Goal: Information Seeking & Learning: Learn about a topic

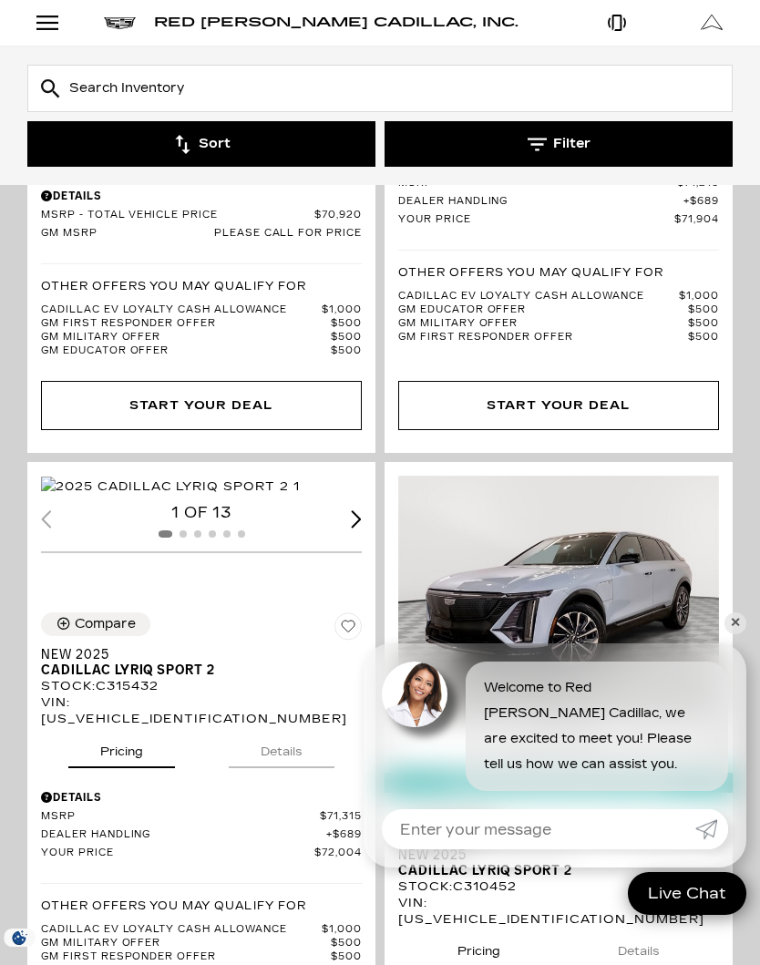
scroll to position [4042, 0]
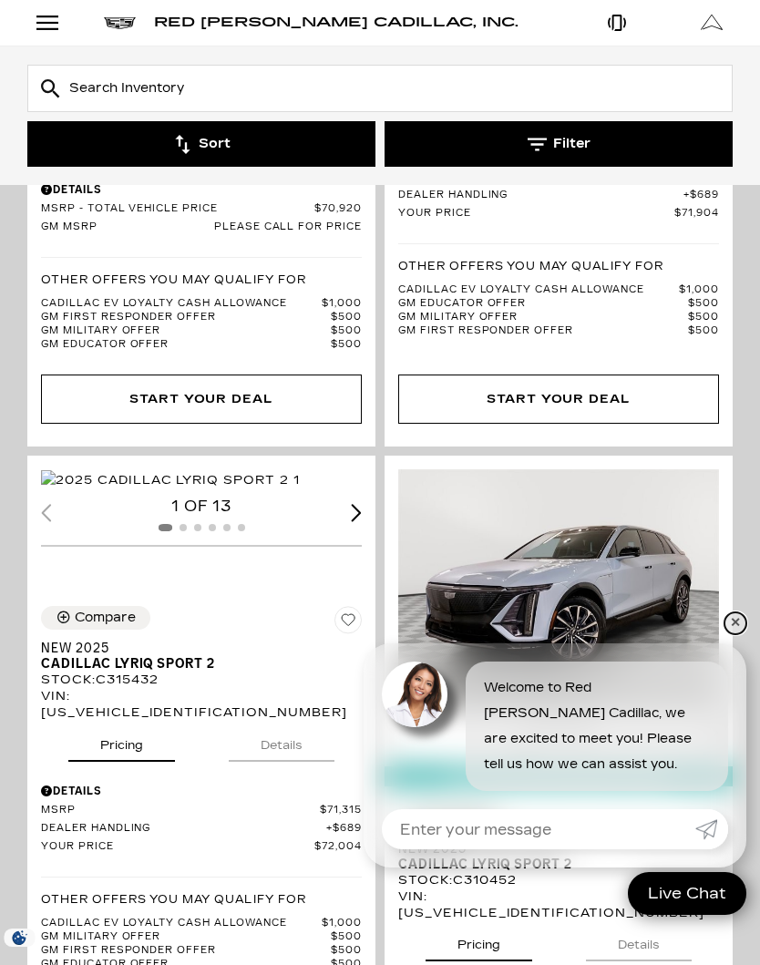
click at [733, 634] on link "✕" at bounding box center [736, 623] width 22 height 22
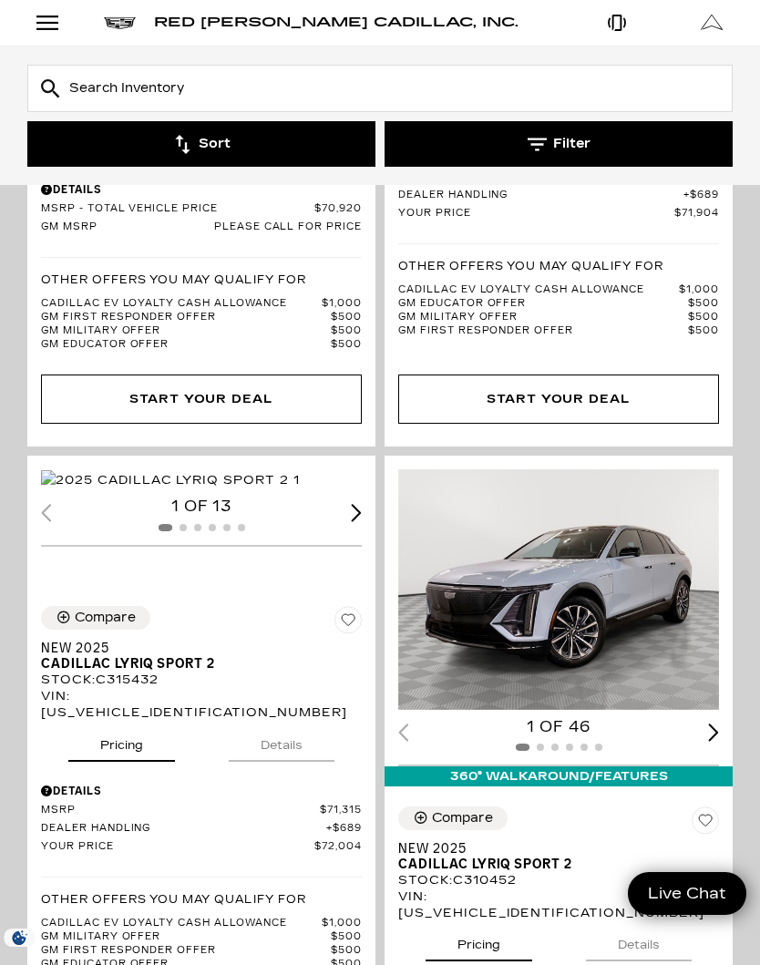
click at [82, 90] on input "text" at bounding box center [379, 88] width 705 height 47
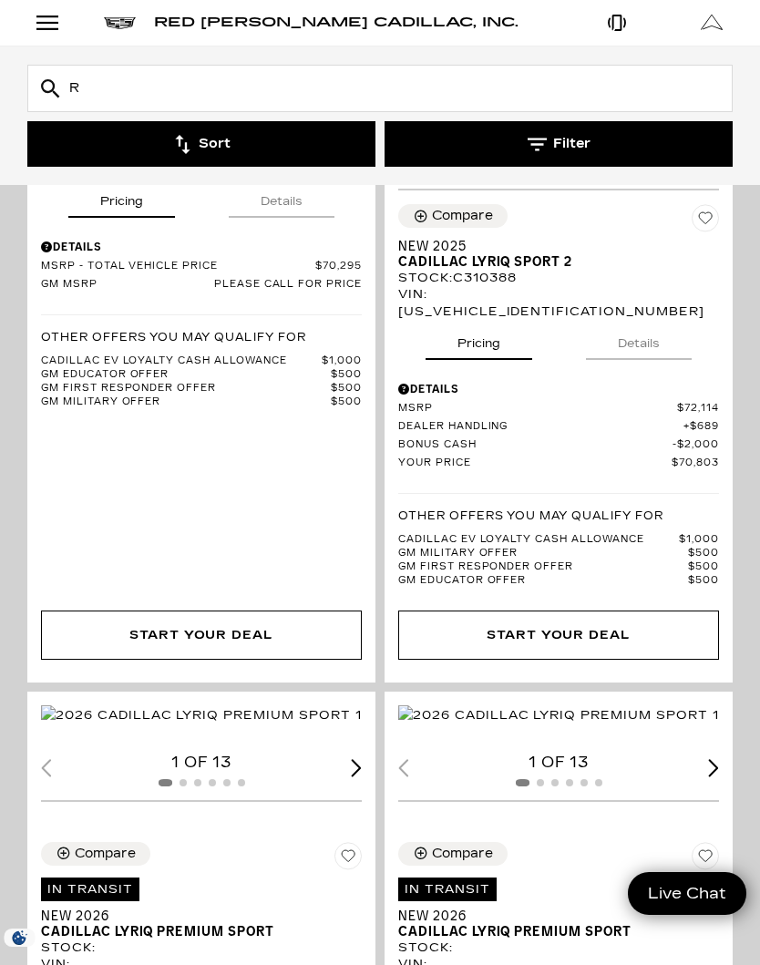
scroll to position [2180, 0]
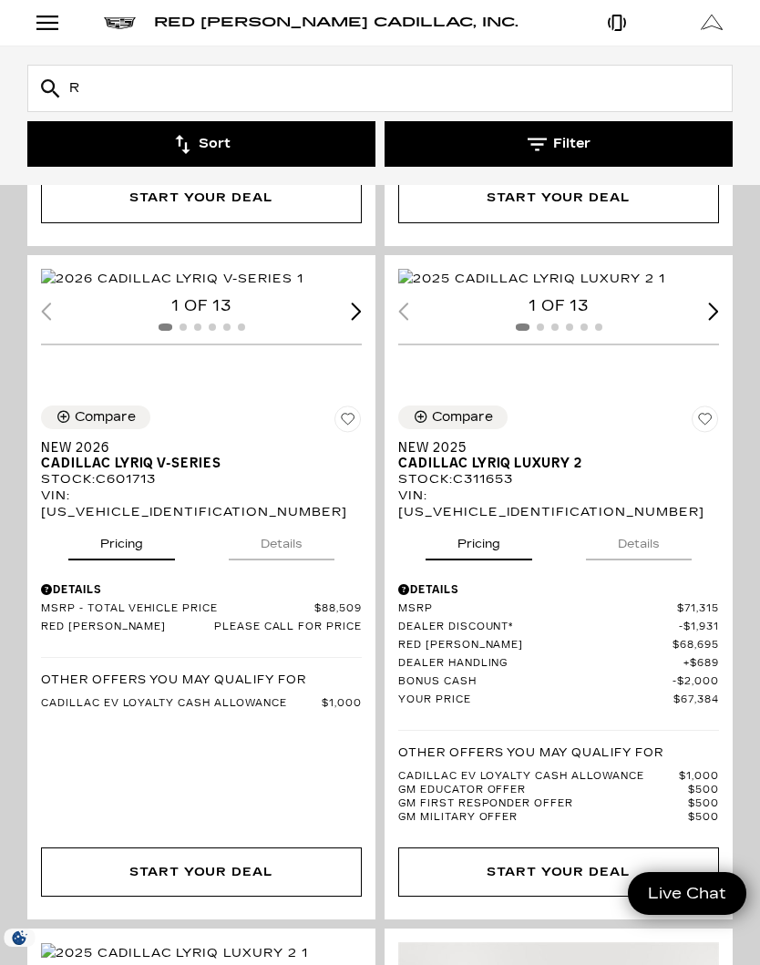
type input "R1"
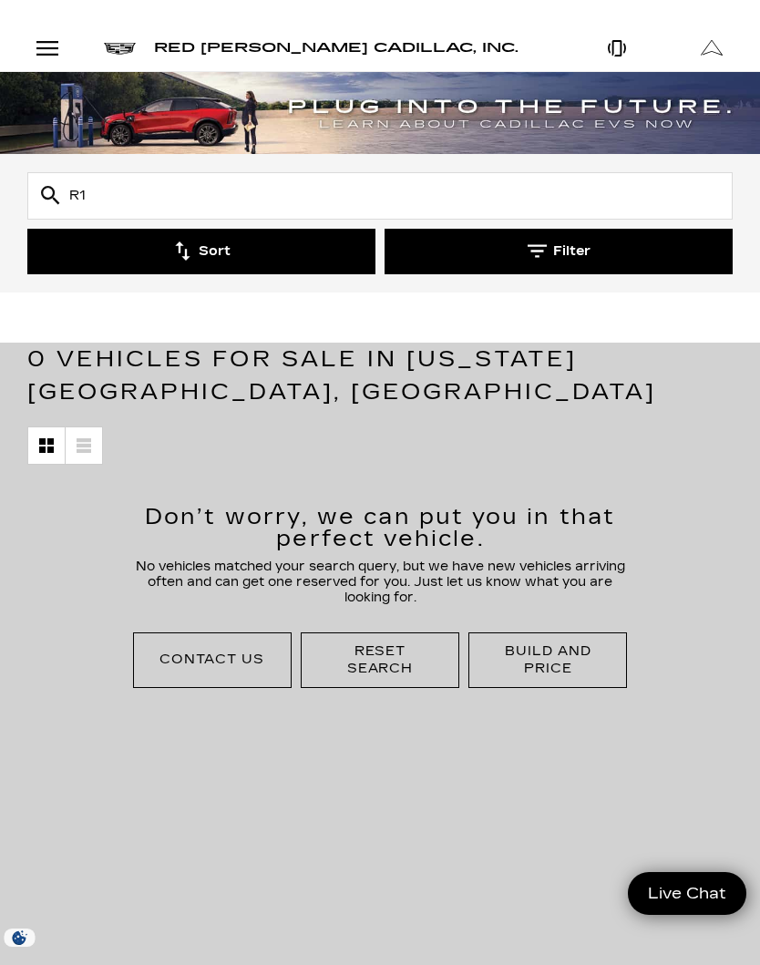
click at [112, 189] on input "R1" at bounding box center [379, 195] width 705 height 47
type input "R1t"
click at [432, 399] on h1 "0 Vehicles for Sale in [US_STATE][GEOGRAPHIC_DATA], [GEOGRAPHIC_DATA]" at bounding box center [379, 376] width 705 height 66
